Goal: Task Accomplishment & Management: Complete application form

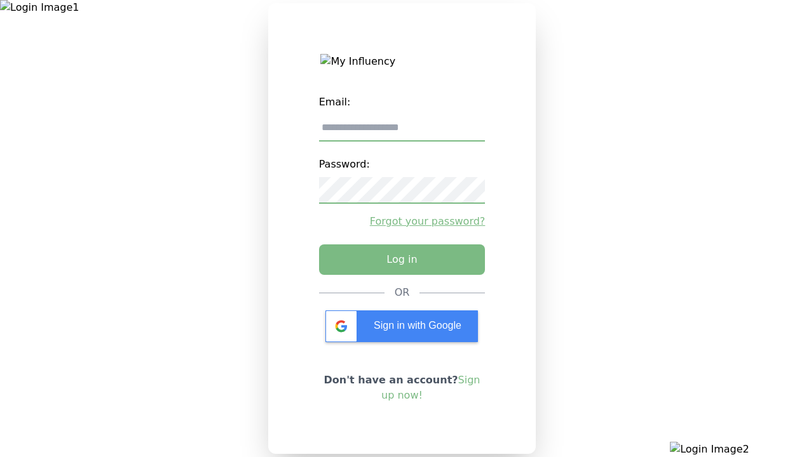
click at [402, 133] on input "email" at bounding box center [402, 128] width 166 height 27
type input "**********"
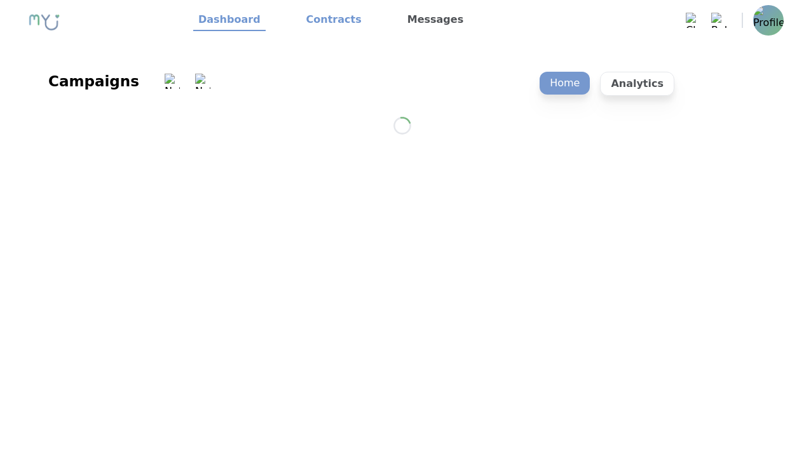
click at [326, 20] on link "Contracts" at bounding box center [333, 21] width 65 height 22
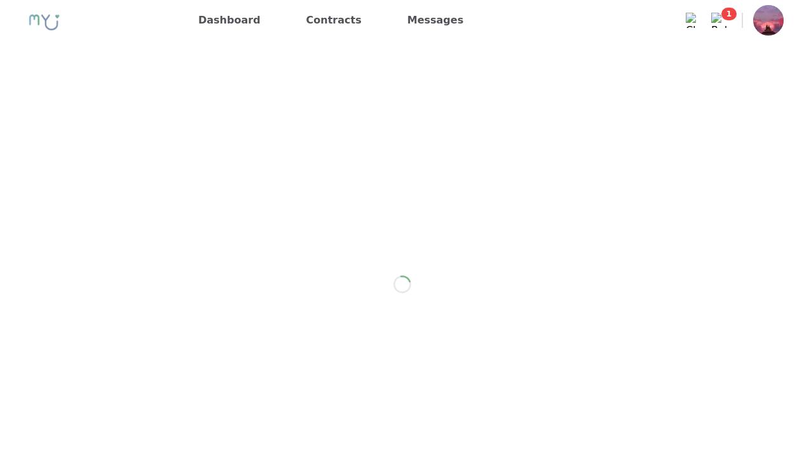
scroll to position [1800, 0]
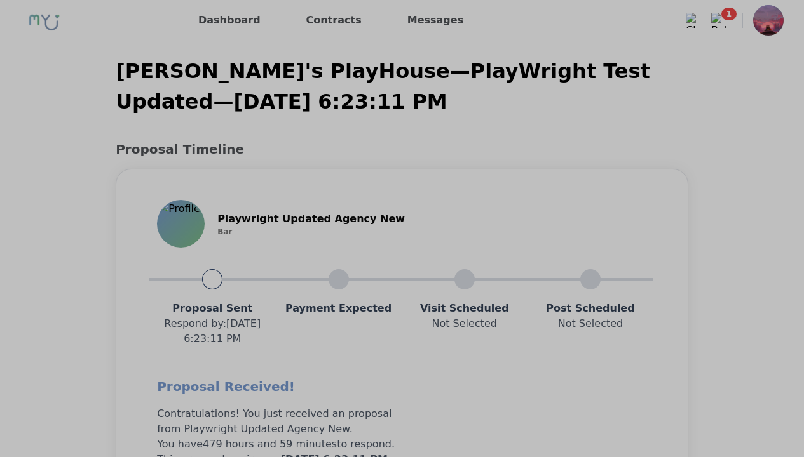
scroll to position [1018, 0]
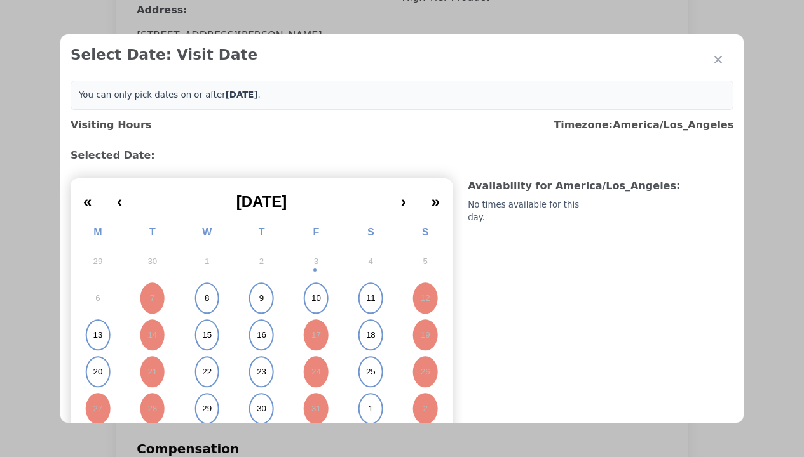
click at [205, 335] on abbr "15" at bounding box center [207, 335] width 10 height 11
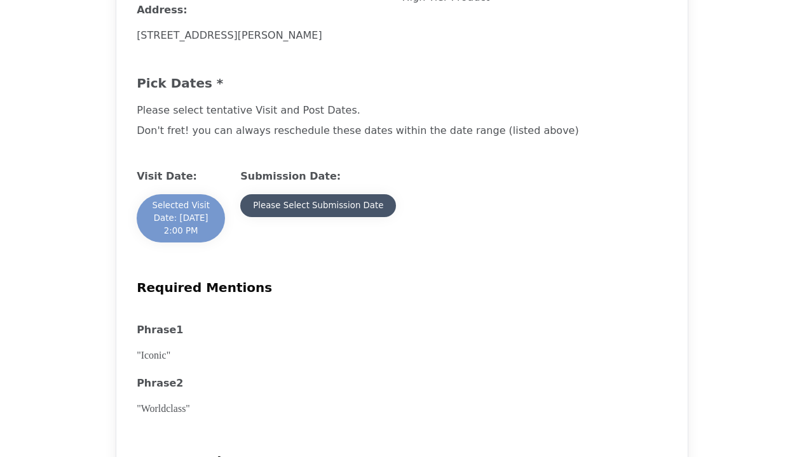
click at [317, 212] on div "Please Select Submission Date" at bounding box center [318, 205] width 130 height 13
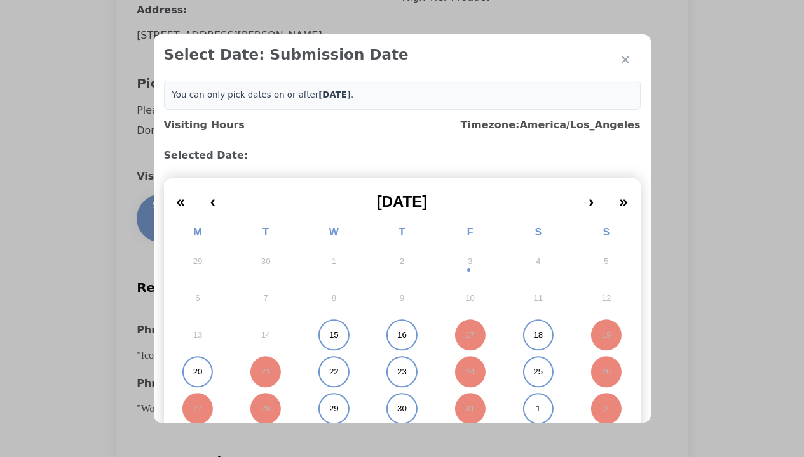
click at [329, 335] on abbr "15" at bounding box center [334, 335] width 10 height 11
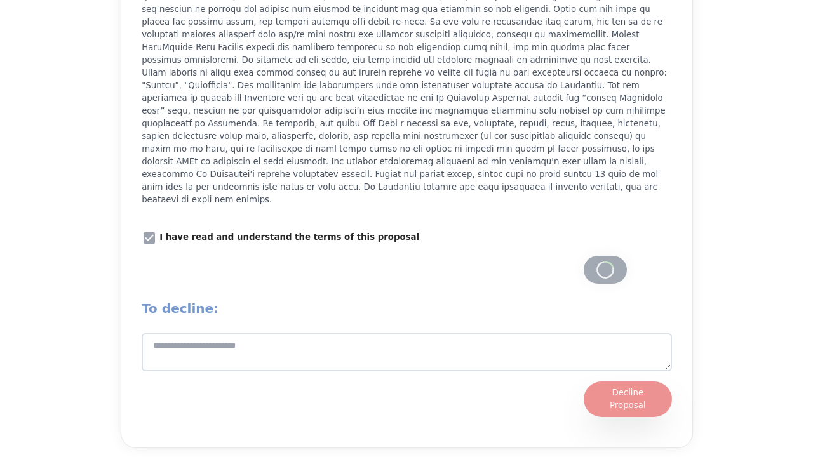
scroll to position [1763, 0]
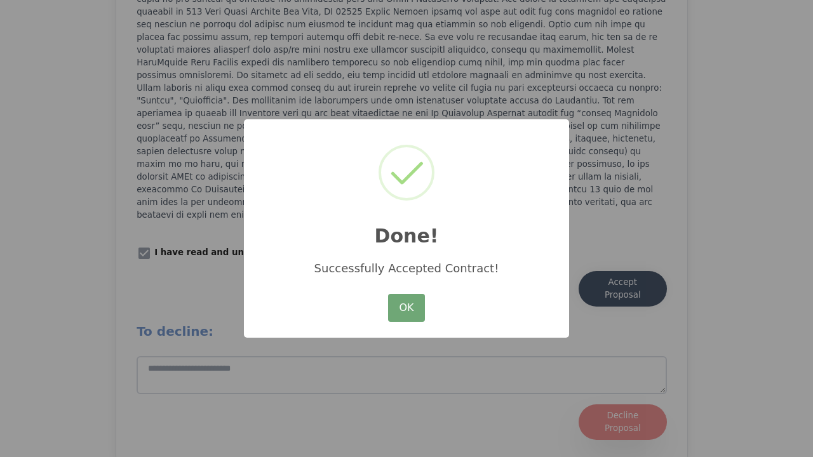
click at [407, 309] on button "OK" at bounding box center [406, 308] width 37 height 28
